Goal: Information Seeking & Learning: Learn about a topic

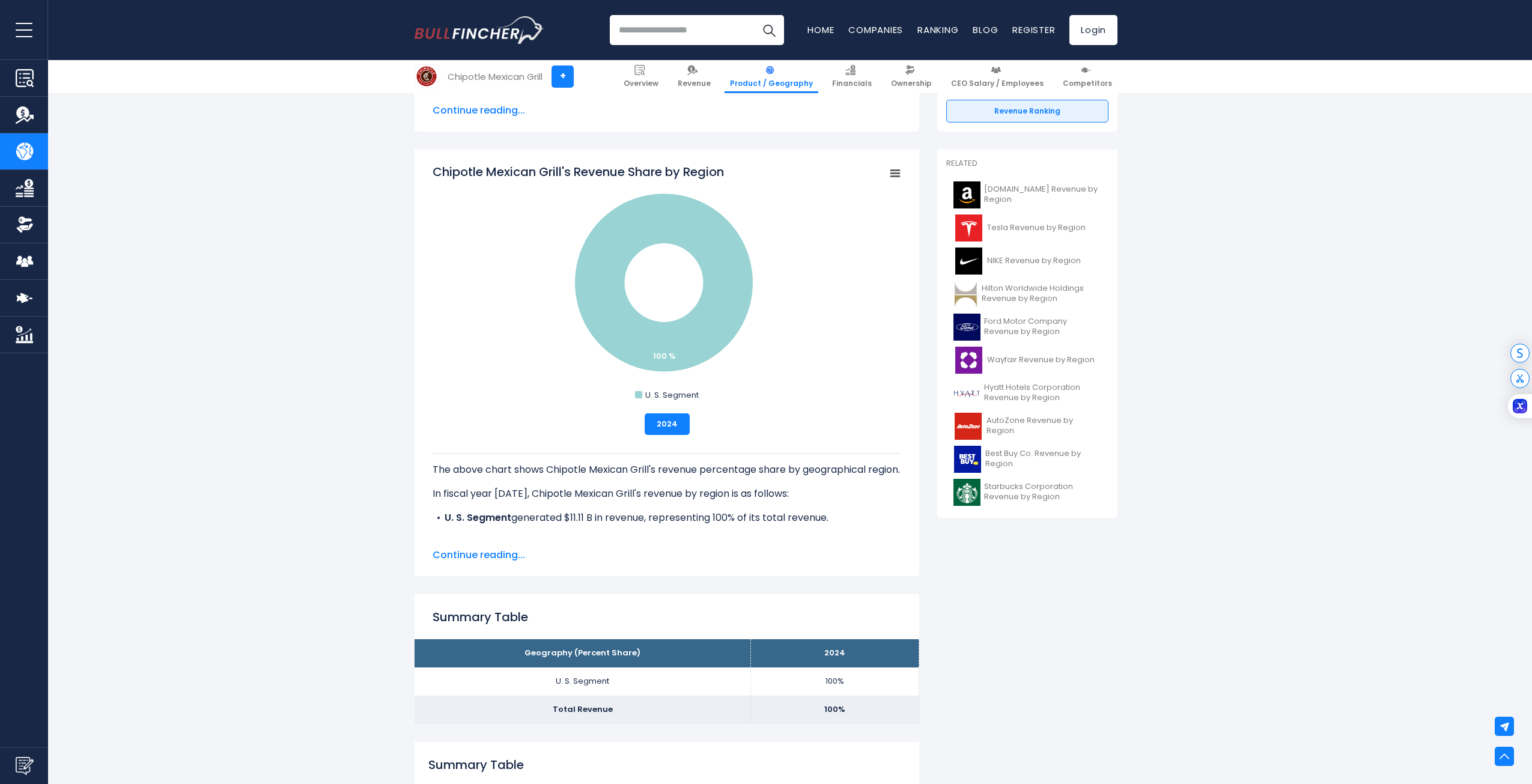
scroll to position [240, 0]
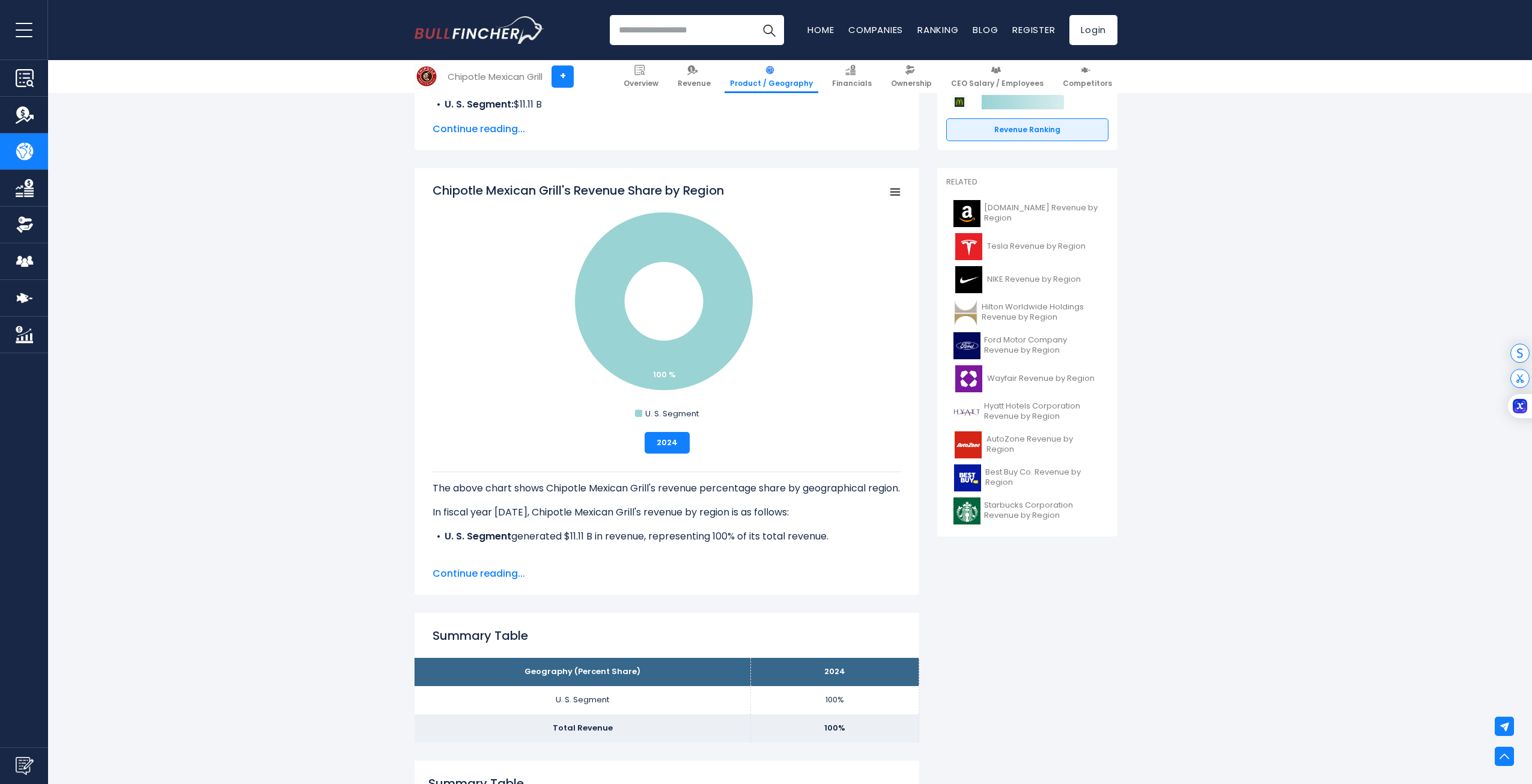
click at [891, 198] on rect "Chipotle Mexican Grill's Revenue Share by Region" at bounding box center [896, 192] width 17 height 17
click at [816, 396] on rect "Chipotle Mexican Grill's Revenue Share by Region" at bounding box center [668, 302] width 469 height 240
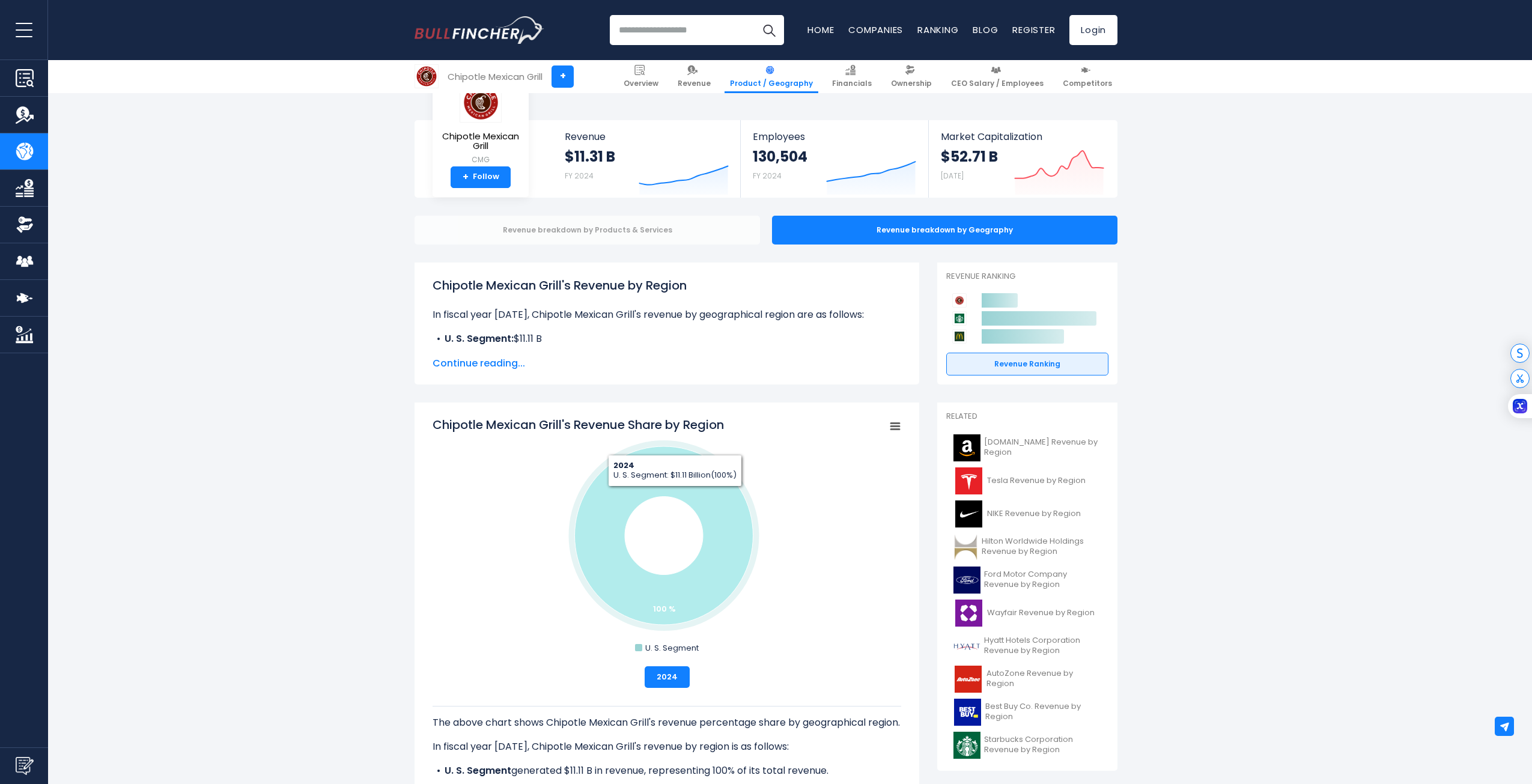
scroll to position [0, 0]
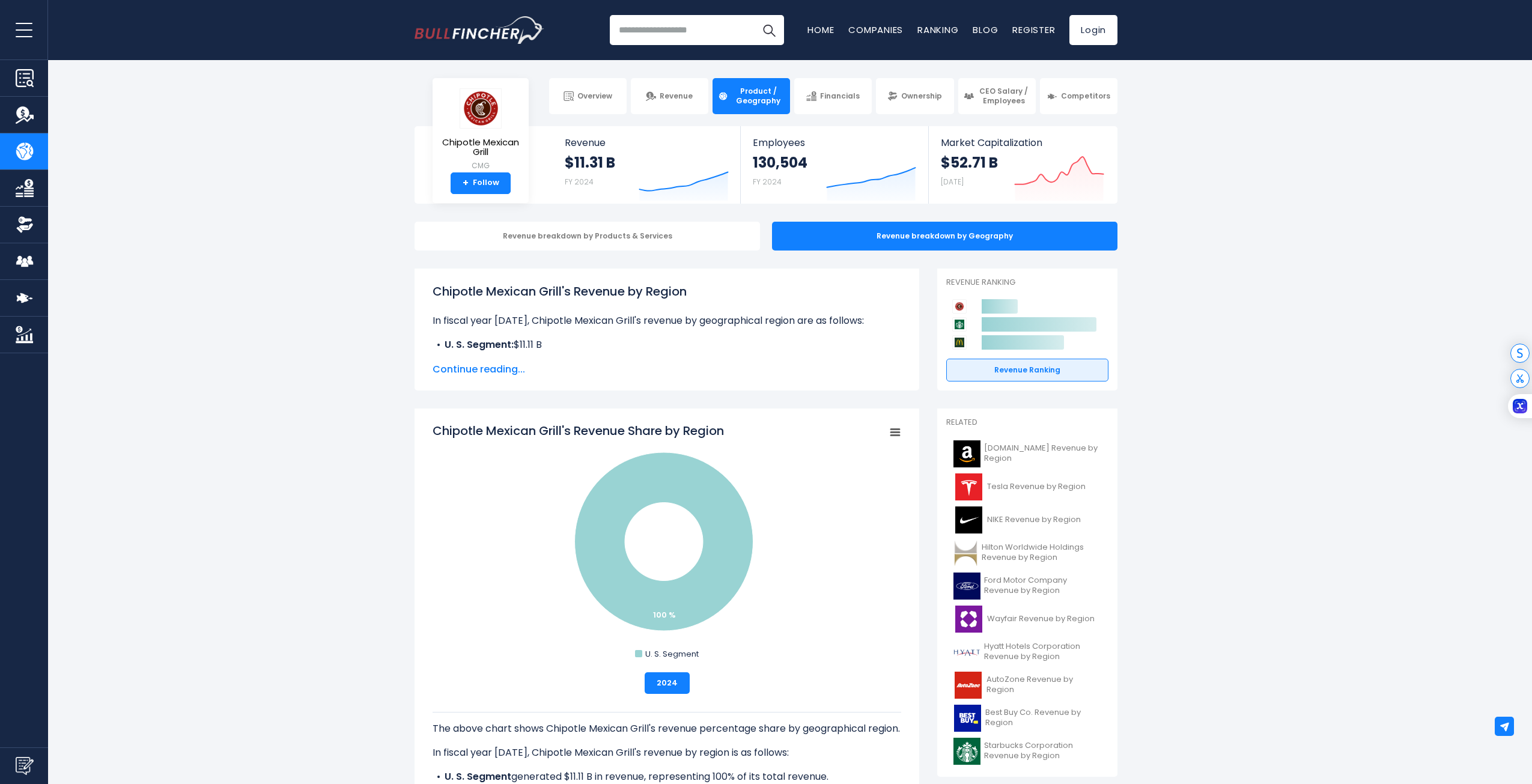
click at [507, 371] on span "Continue reading..." at bounding box center [668, 369] width 469 height 15
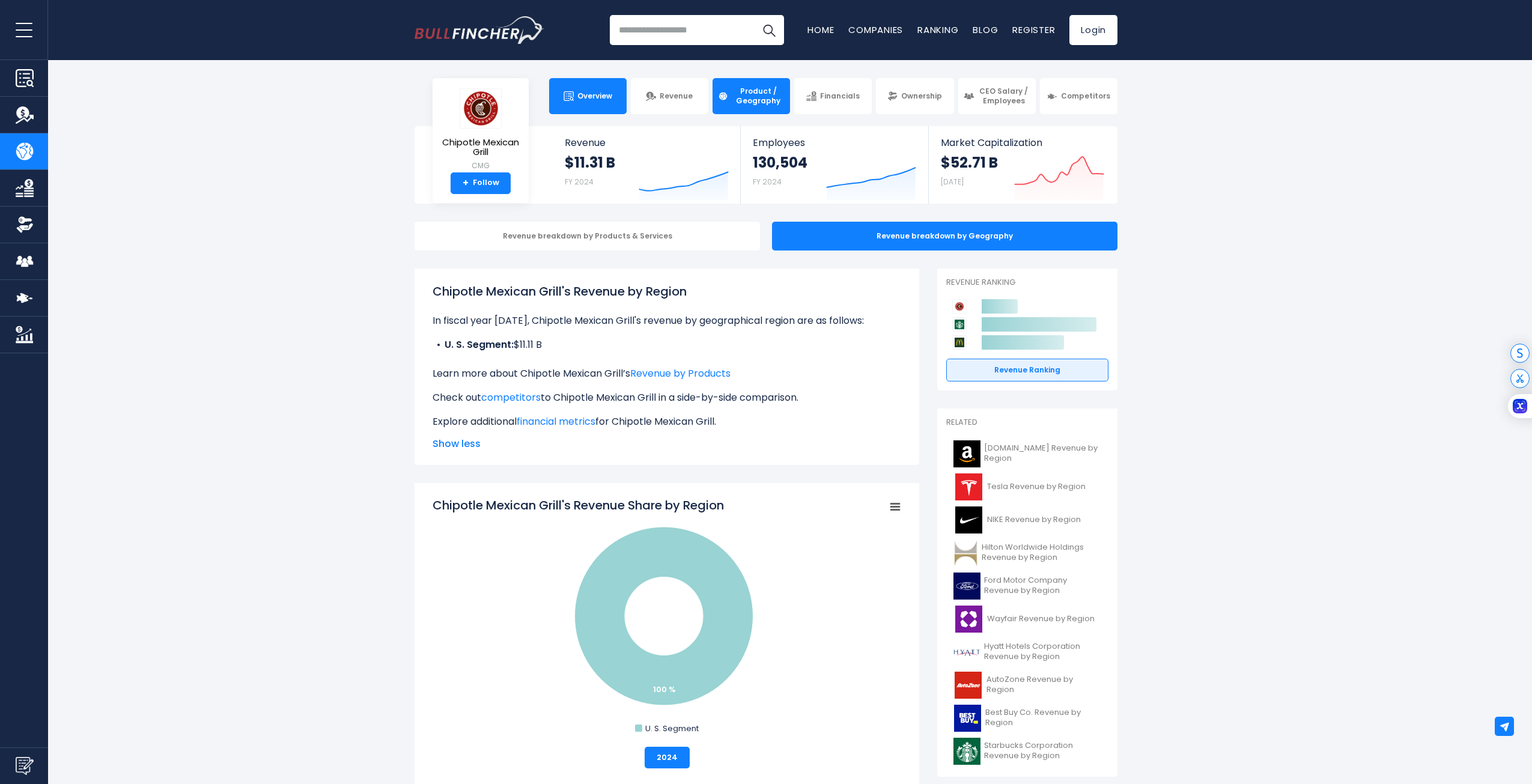
click at [606, 93] on span "Overview" at bounding box center [595, 96] width 35 height 10
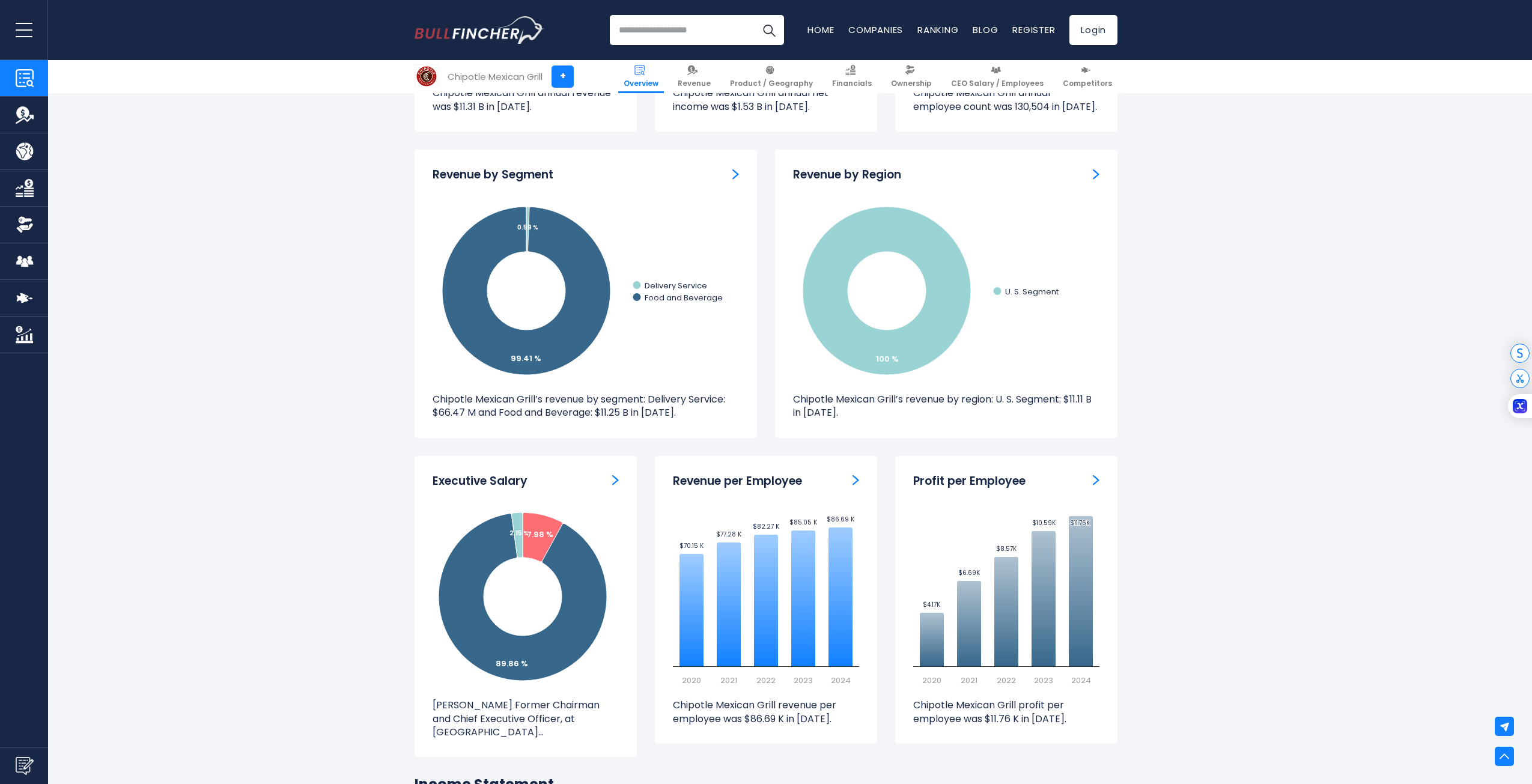
scroll to position [1081, 0]
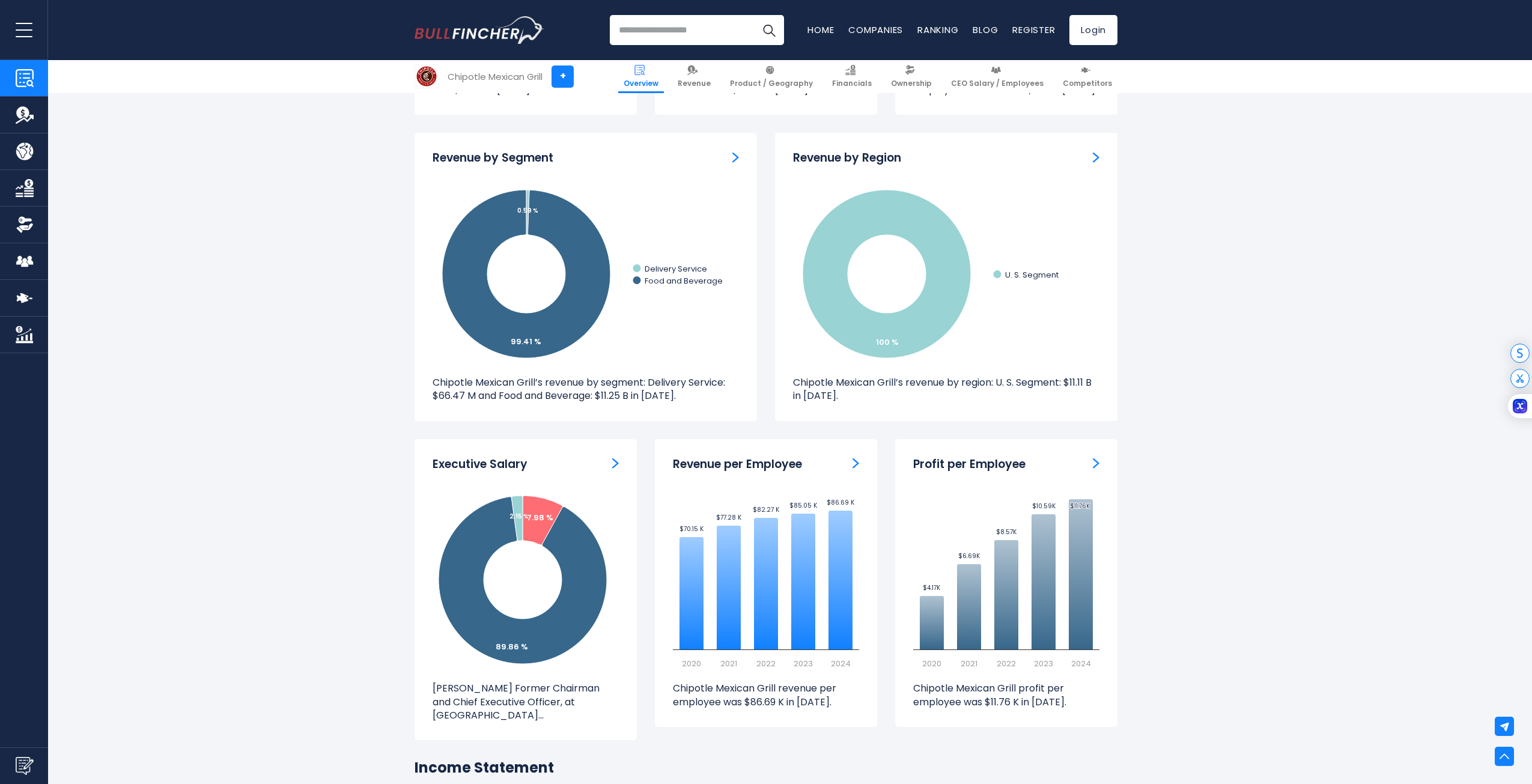
click at [1089, 151] on div "Revenue by Region" at bounding box center [946, 158] width 306 height 15
click at [1093, 154] on img "Revenue by Region" at bounding box center [1097, 157] width 7 height 11
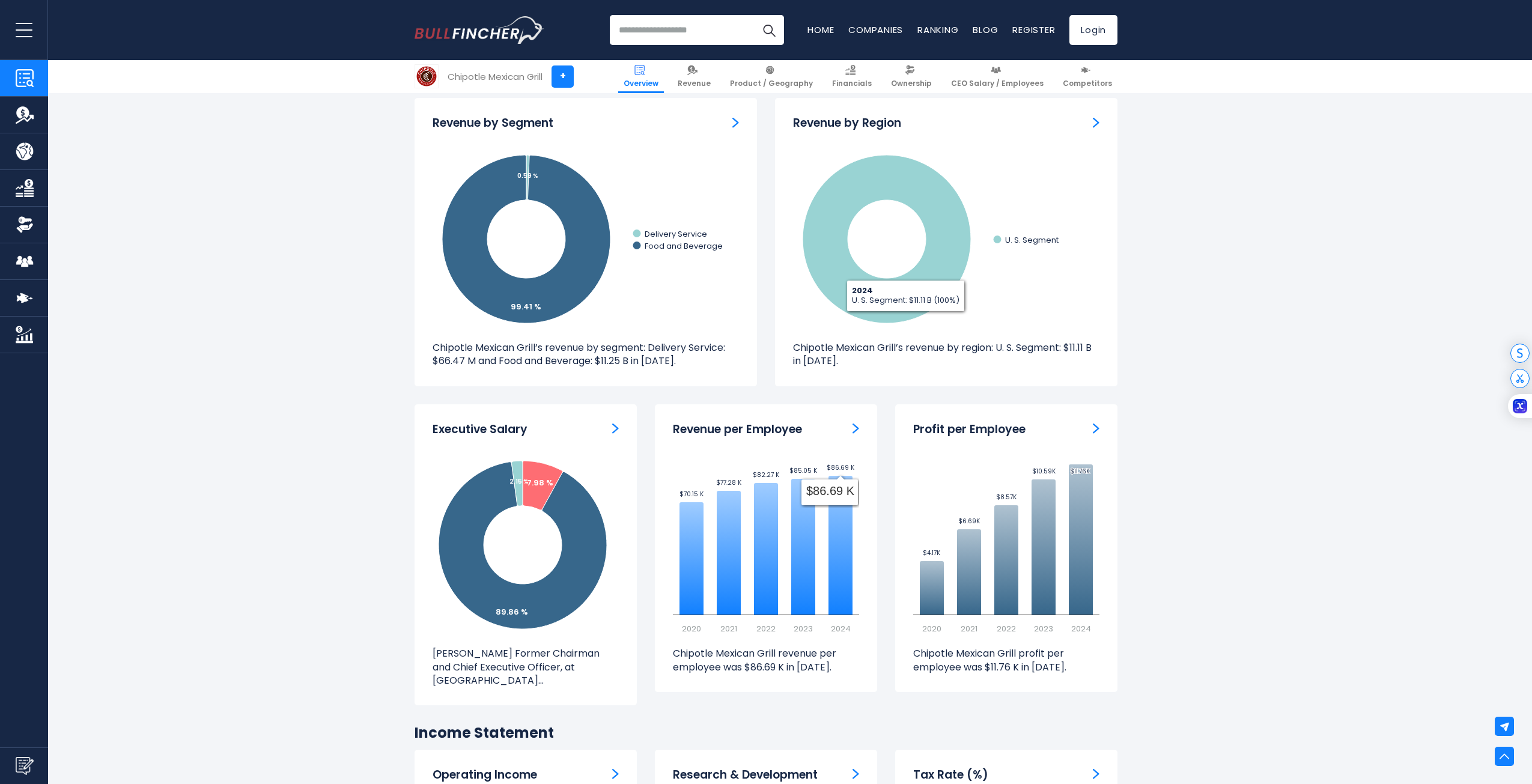
scroll to position [1321, 0]
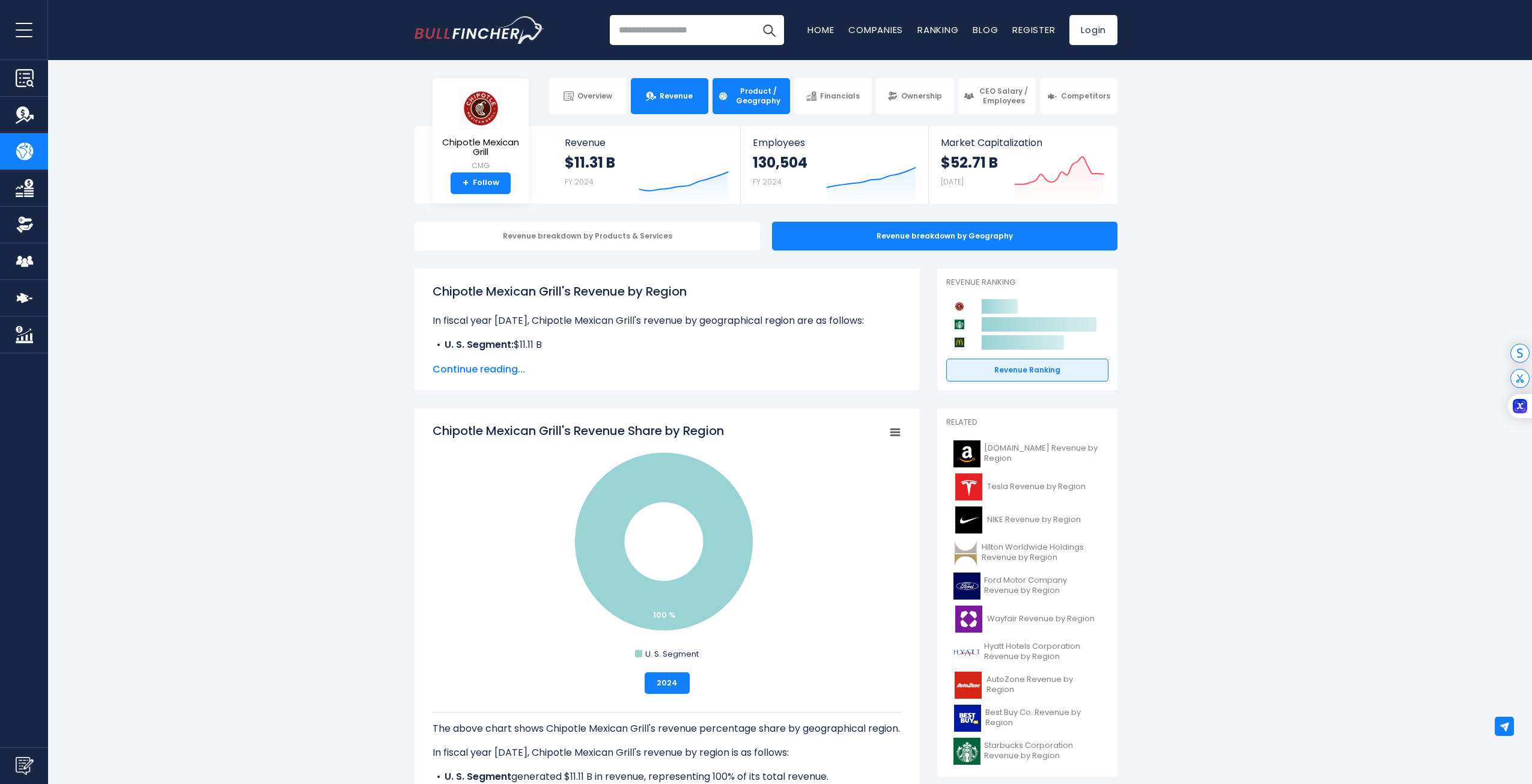
click at [672, 101] on link "Revenue" at bounding box center [669, 96] width 78 height 36
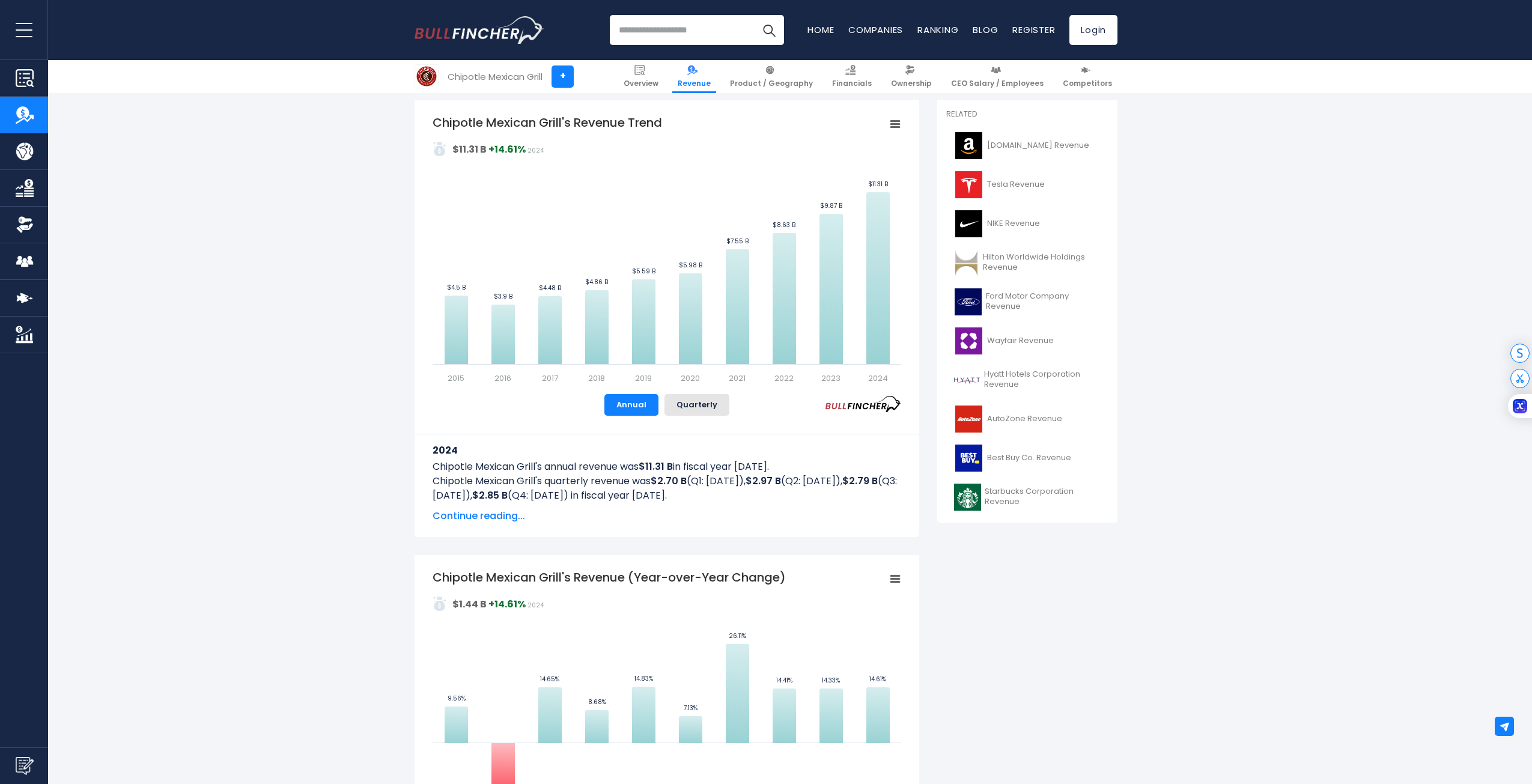
scroll to position [301, 0]
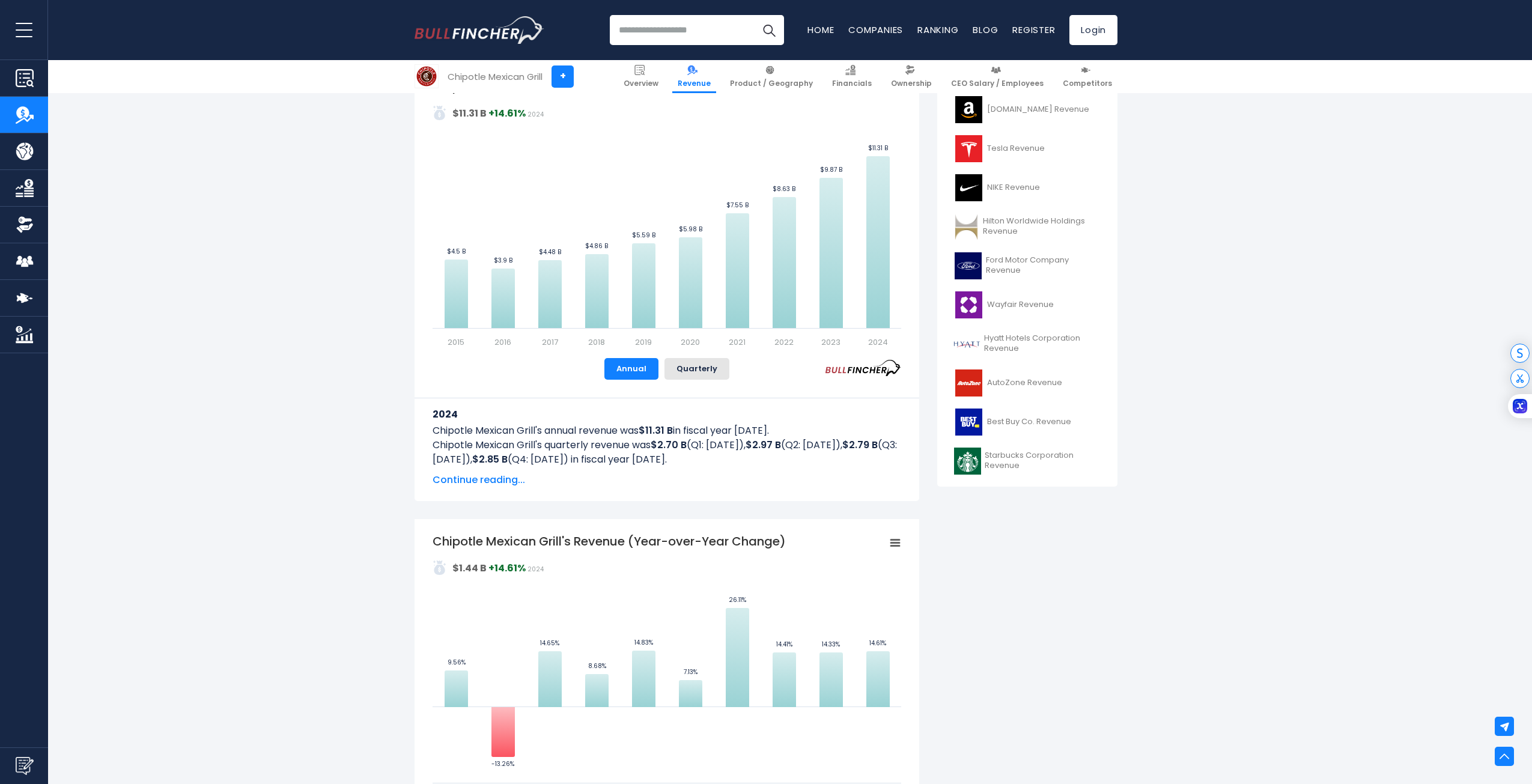
click at [464, 477] on span "Continue reading..." at bounding box center [668, 480] width 469 height 15
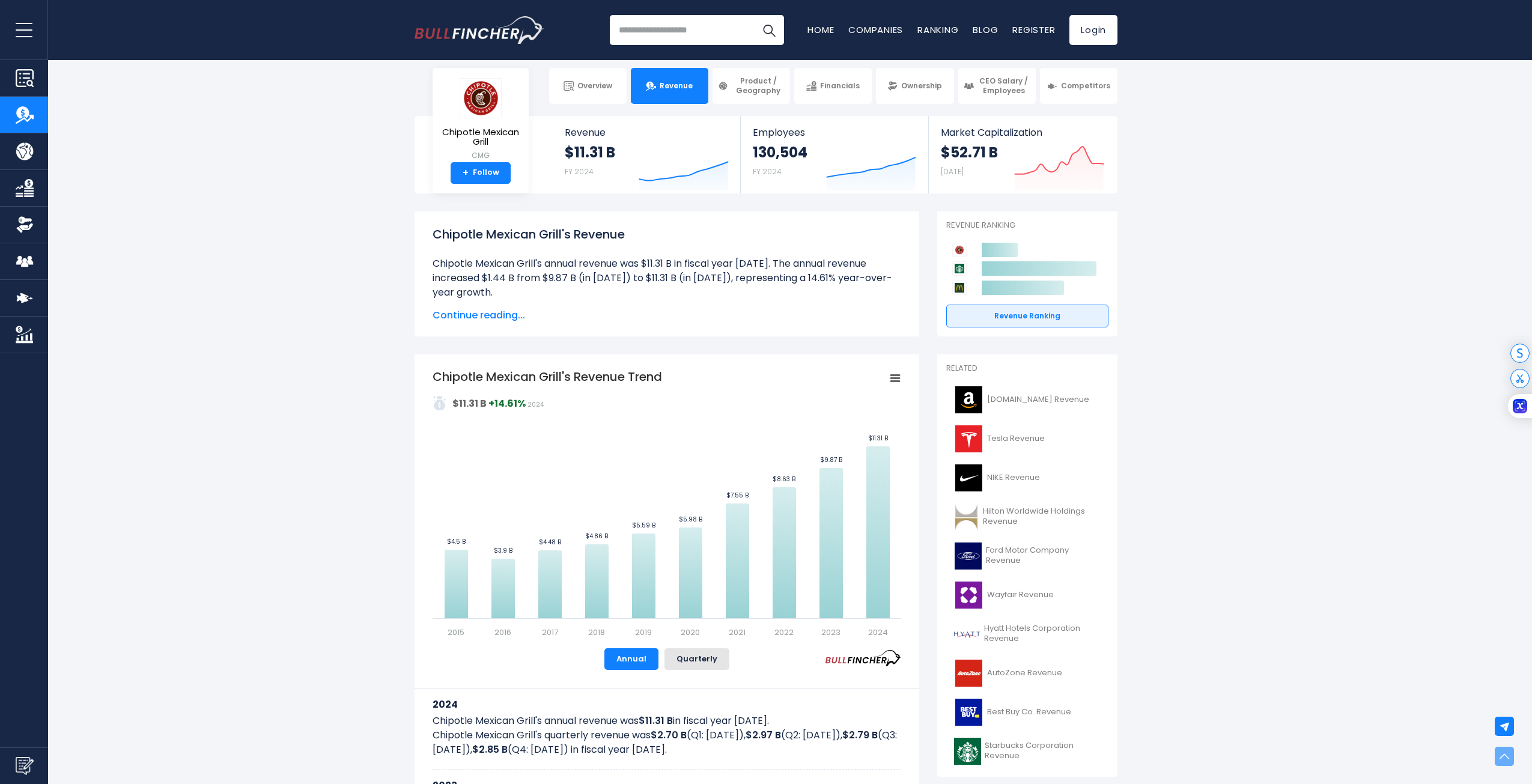
scroll to position [0, 0]
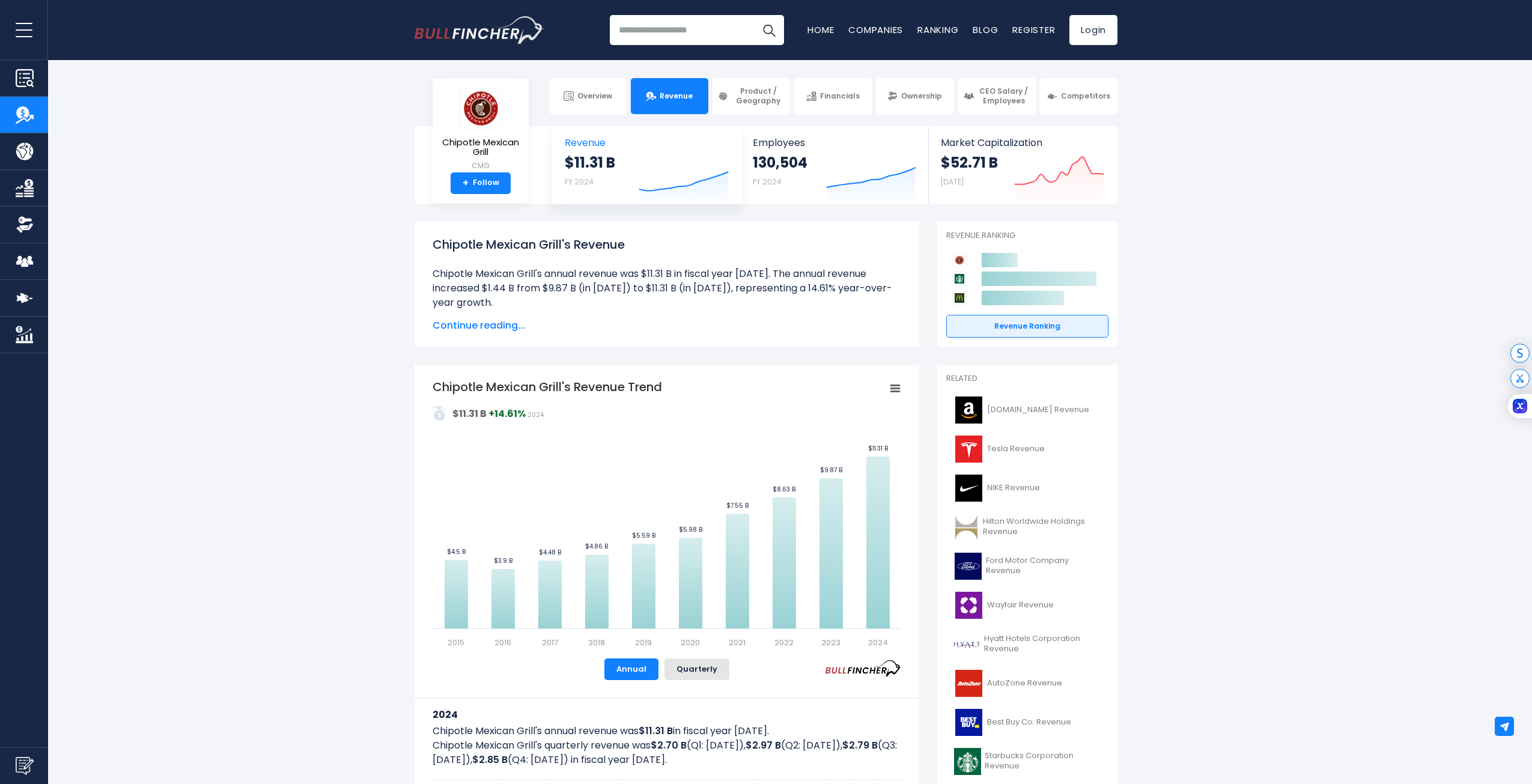
click at [619, 173] on div "$11.31 B FY 2024 Created with Highcharts 12.1.2" at bounding box center [646, 179] width 164 height 51
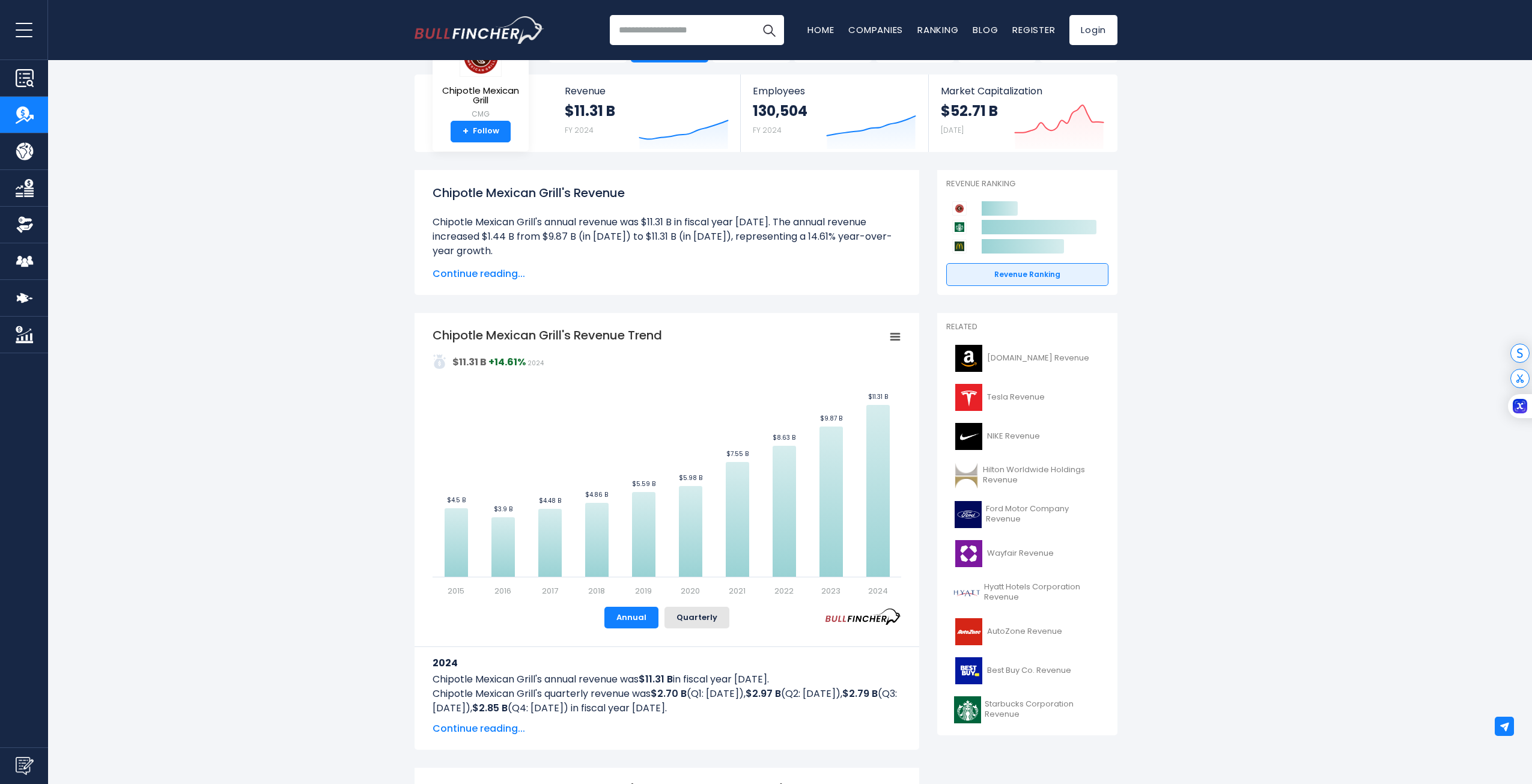
scroll to position [60, 0]
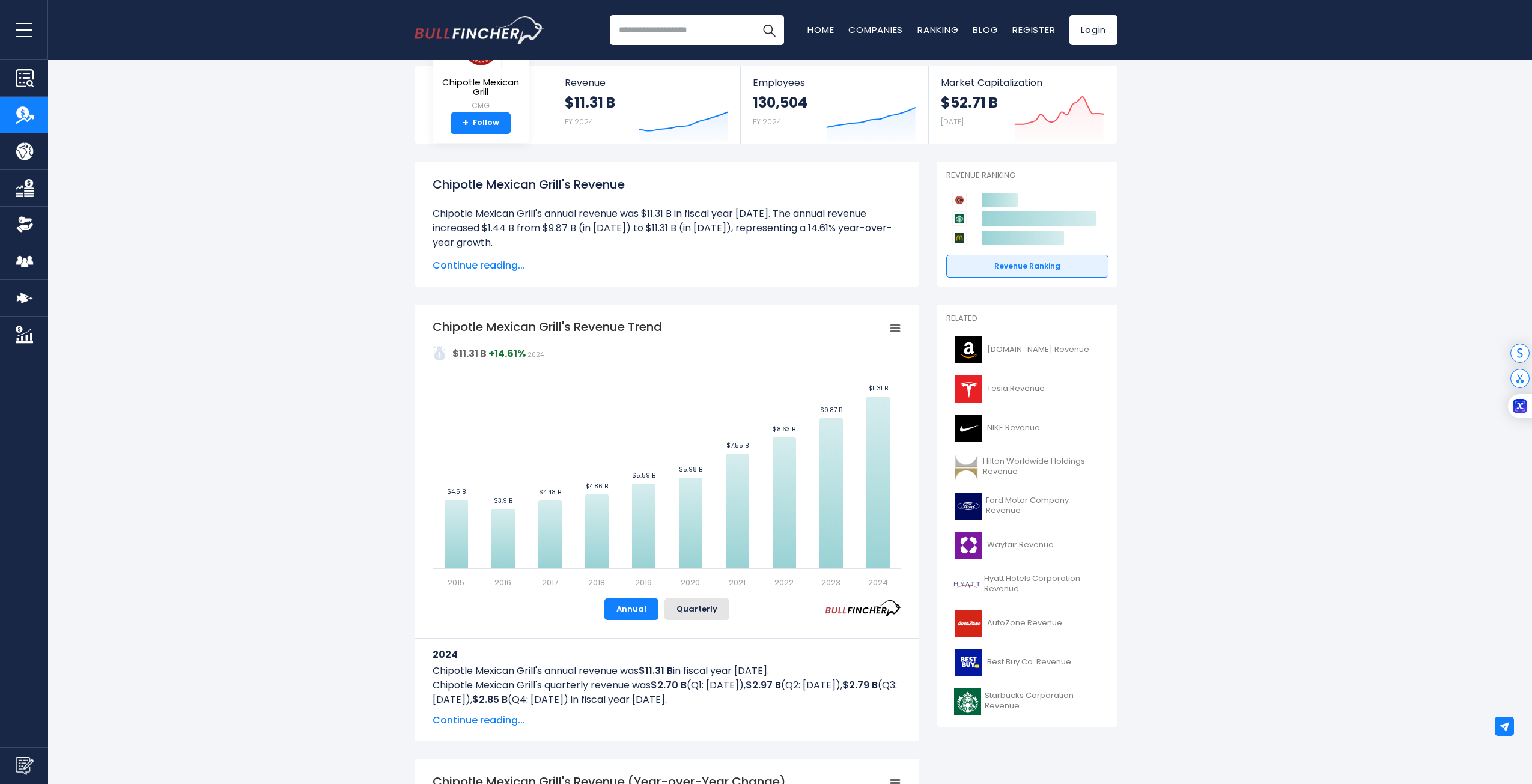
click at [487, 720] on span "Continue reading..." at bounding box center [668, 720] width 469 height 15
click at [496, 268] on span "Continue reading..." at bounding box center [668, 265] width 469 height 15
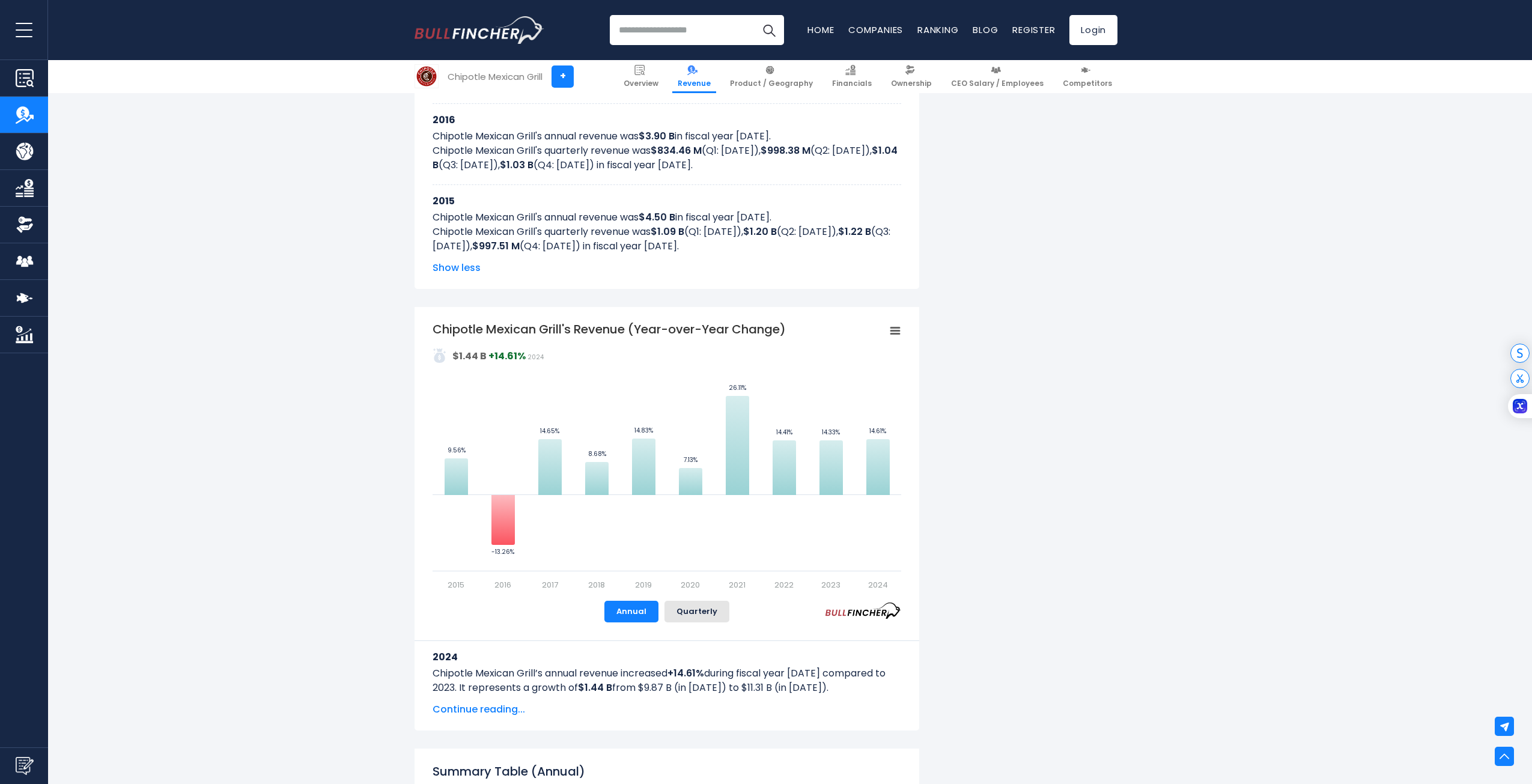
scroll to position [1682, 0]
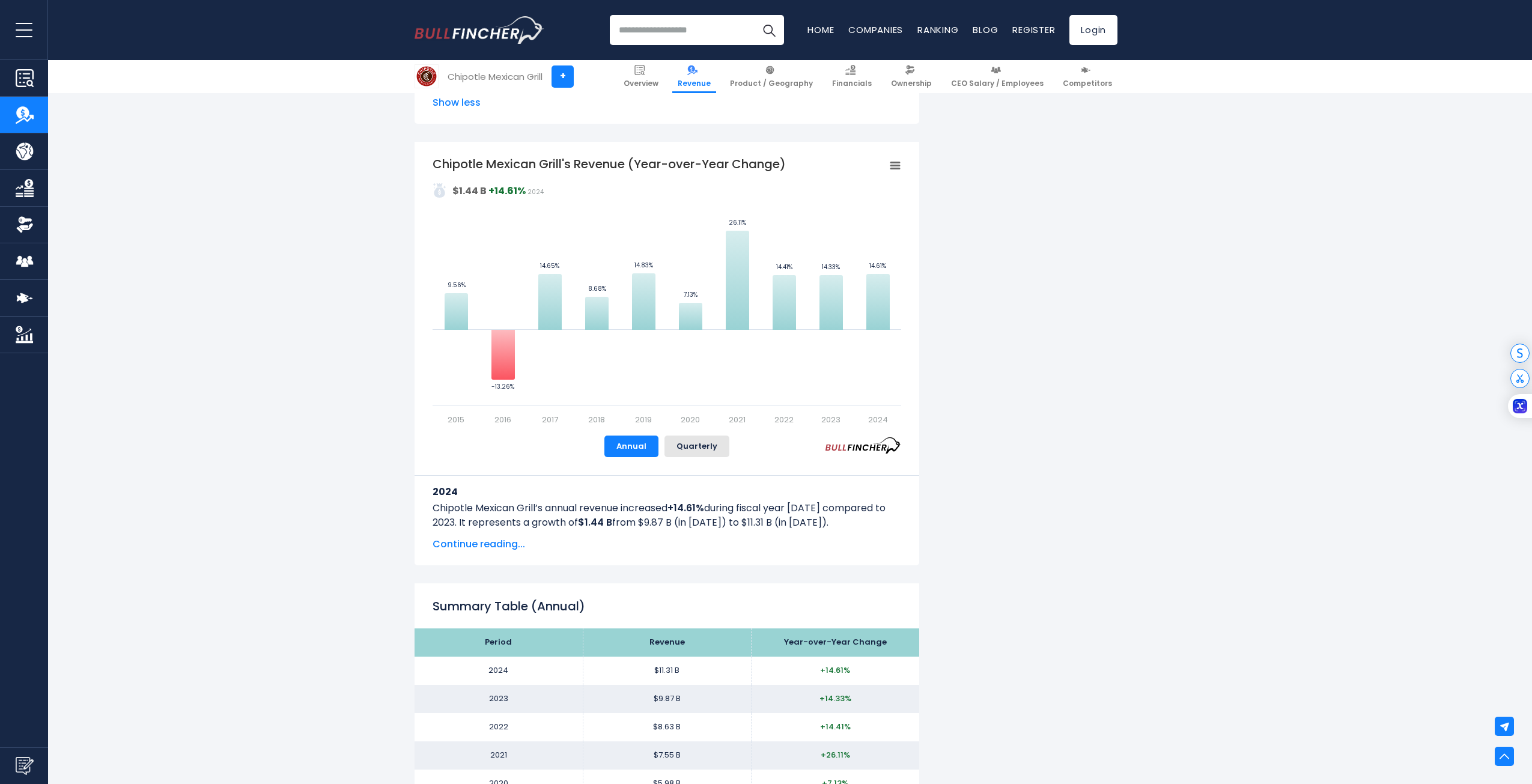
click at [467, 539] on span "Continue reading..." at bounding box center [668, 544] width 469 height 15
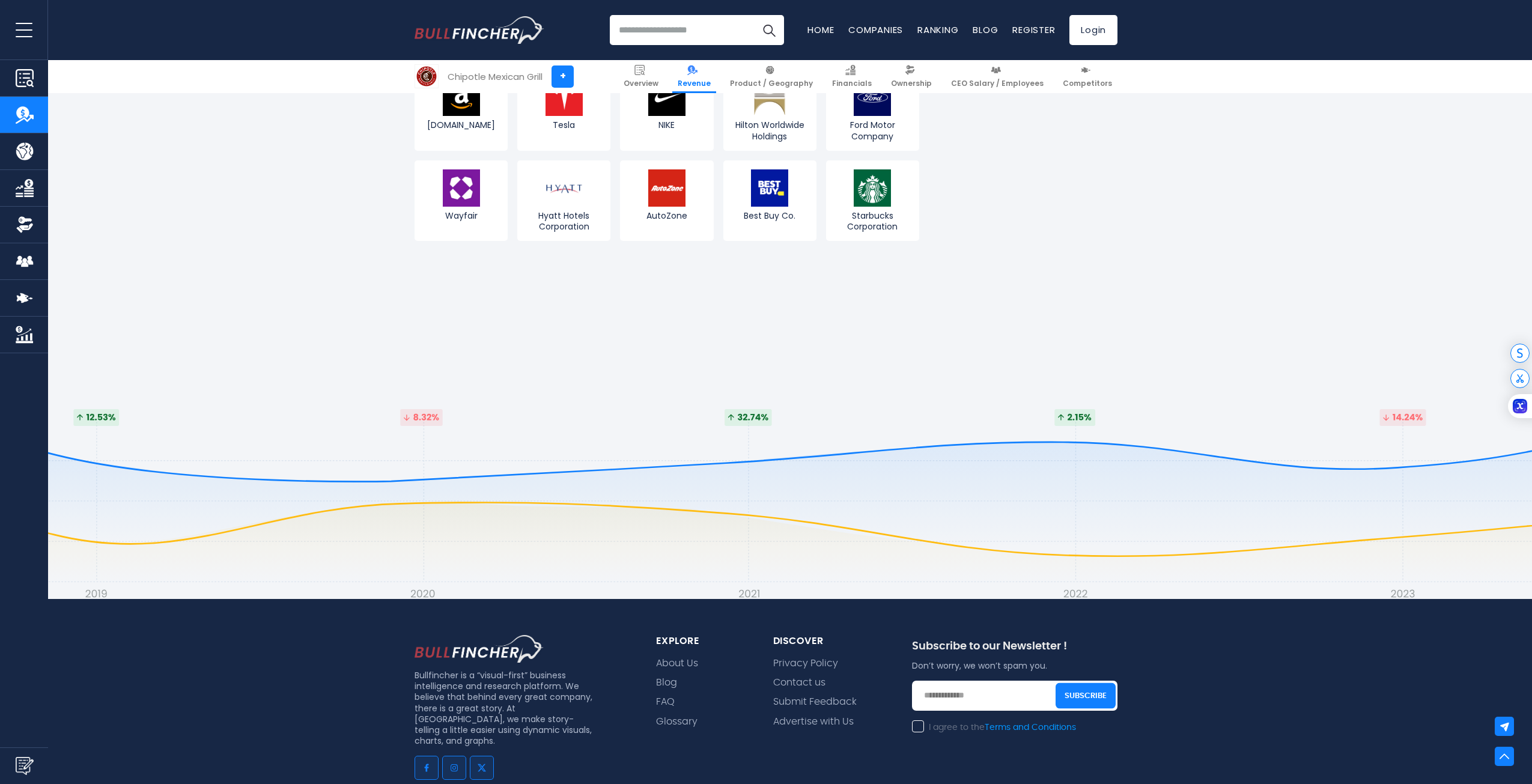
scroll to position [4625, 0]
